Goal: Find contact information: Find contact information

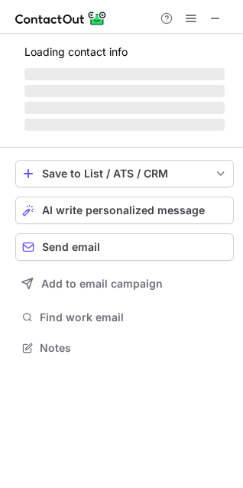
scroll to position [333, 243]
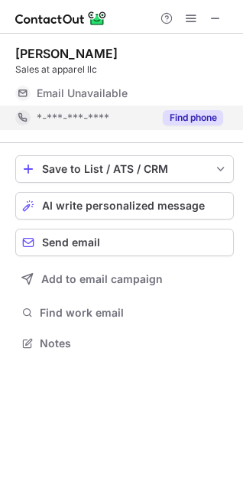
click at [204, 117] on button "Find phone" at bounding box center [193, 117] width 60 height 15
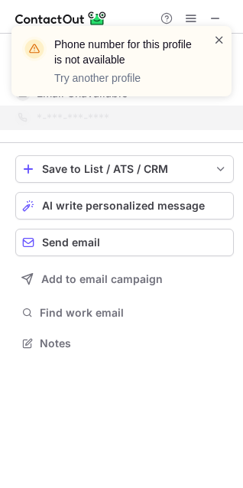
click at [220, 41] on span at bounding box center [219, 39] width 12 height 15
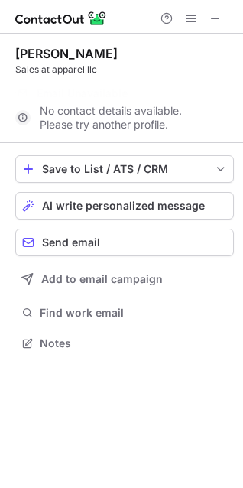
scroll to position [308, 243]
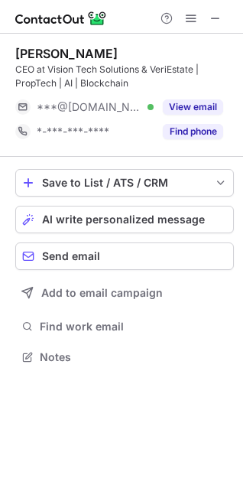
scroll to position [347, 243]
click at [213, 18] on span at bounding box center [216, 18] width 12 height 12
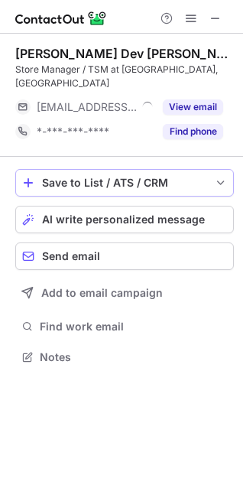
scroll to position [333, 243]
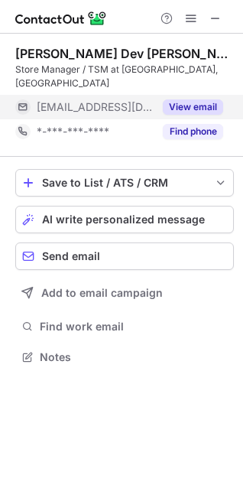
click at [132, 100] on div "[EMAIL_ADDRESS][DOMAIN_NAME]" at bounding box center [95, 107] width 117 height 14
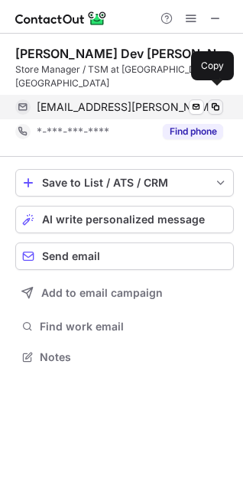
click at [214, 101] on span at bounding box center [216, 107] width 12 height 12
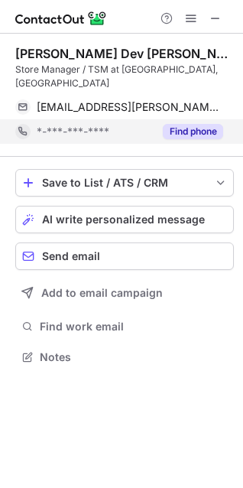
click at [92, 125] on span "*-***-***-****" at bounding box center [73, 132] width 73 height 14
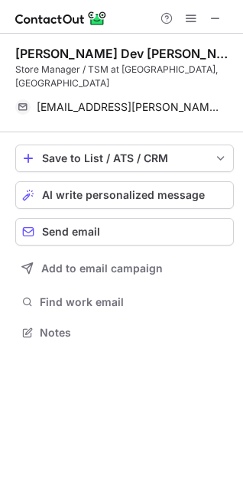
scroll to position [308, 243]
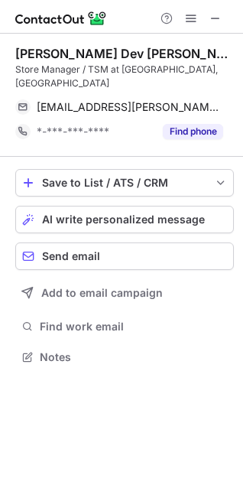
scroll to position [333, 243]
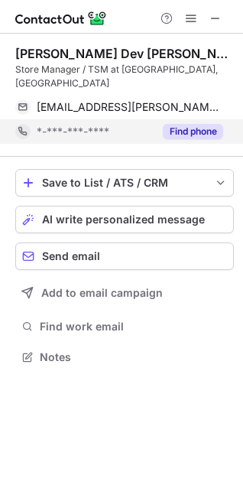
click at [67, 125] on span "*-***-***-****" at bounding box center [73, 132] width 73 height 14
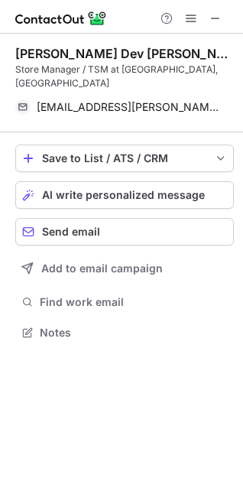
scroll to position [308, 243]
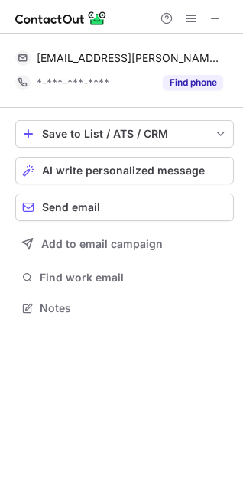
scroll to position [298, 243]
click at [220, 17] on span at bounding box center [216, 18] width 12 height 12
